Goal: Information Seeking & Learning: Learn about a topic

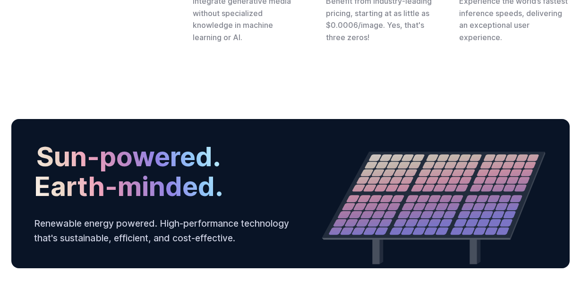
scroll to position [3028, 0]
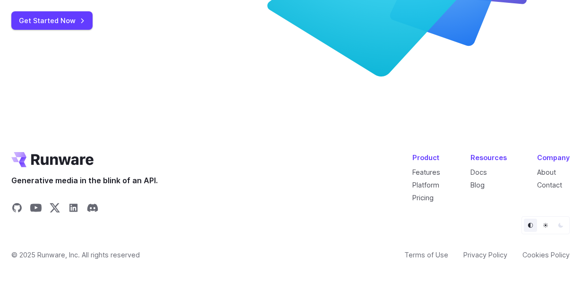
scroll to position [3718, 0]
click at [435, 171] on link "Features" at bounding box center [426, 172] width 28 height 8
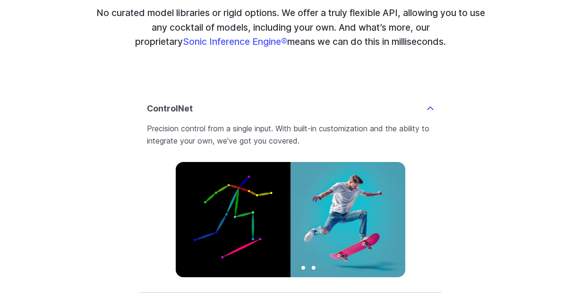
scroll to position [2076, 0]
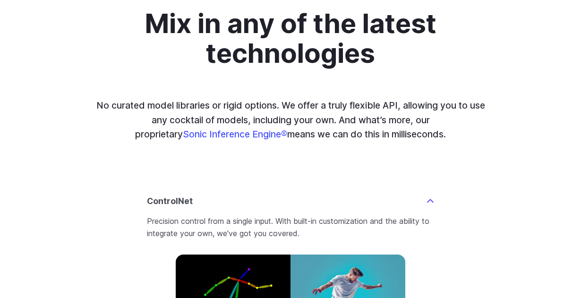
click at [362, 195] on summary "ControlNet" at bounding box center [290, 201] width 287 height 13
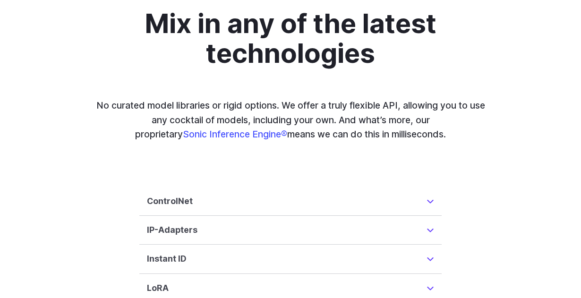
click at [362, 195] on summary "ControlNet" at bounding box center [290, 201] width 287 height 13
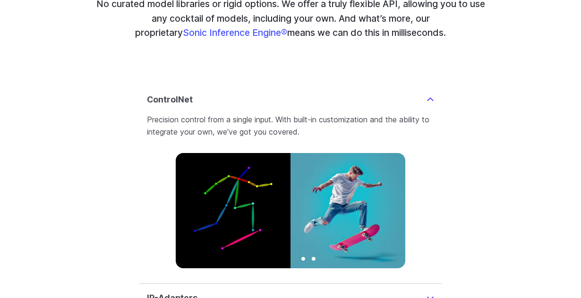
scroll to position [2195, 0]
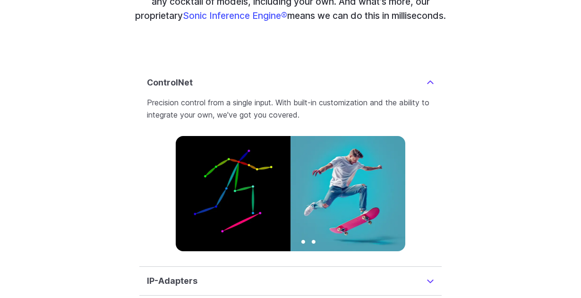
click at [349, 280] on details "IP-Adapters Inspire a new image with the content of another image, helping you …" at bounding box center [290, 281] width 302 height 29
click at [349, 274] on summary "IP-Adapters" at bounding box center [290, 280] width 287 height 13
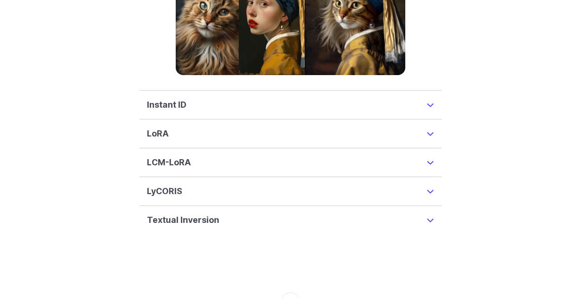
scroll to position [2419, 0]
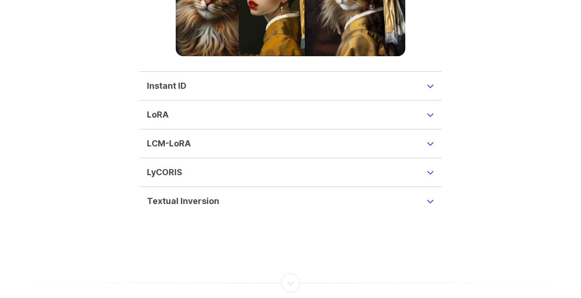
click at [346, 172] on details "LyCORIS Advanced training methodology that enhances the capabilities of Image G…" at bounding box center [290, 172] width 302 height 29
click at [346, 166] on summary "LyCORIS" at bounding box center [290, 172] width 287 height 13
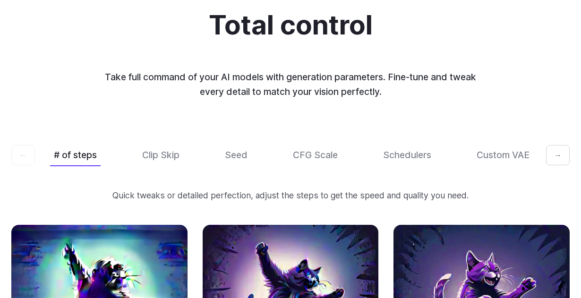
scroll to position [2792, 0]
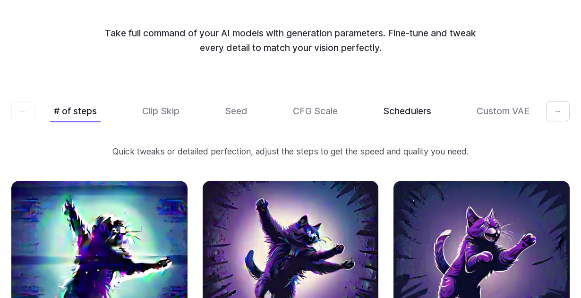
click at [389, 107] on button "Schedulers" at bounding box center [407, 111] width 56 height 22
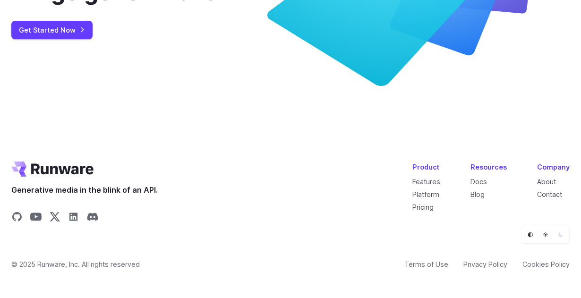
scroll to position [3909, 0]
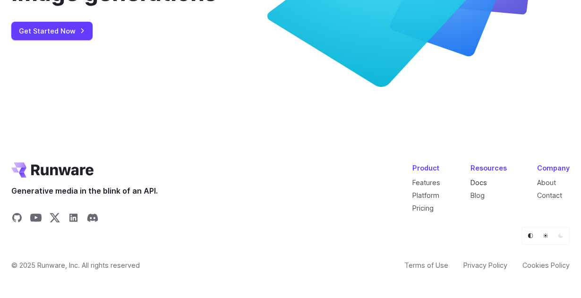
click at [479, 179] on link "Docs" at bounding box center [478, 183] width 17 height 8
